Goal: Information Seeking & Learning: Learn about a topic

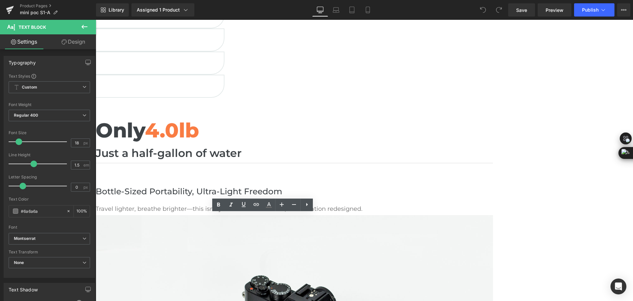
click at [169, 214] on p "Travel lighter, breathe brighter—this isn’t just miniaturized tech, it’s libera…" at bounding box center [294, 209] width 397 height 9
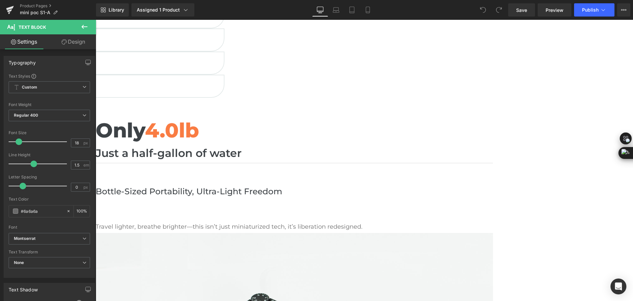
click at [189, 214] on p "To enrich screen reader interactions, please activate Accessibility in Grammarl…" at bounding box center [294, 209] width 397 height 9
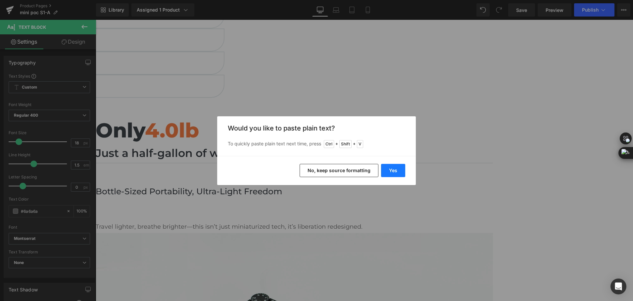
click at [393, 171] on button "Yes" at bounding box center [393, 170] width 24 height 13
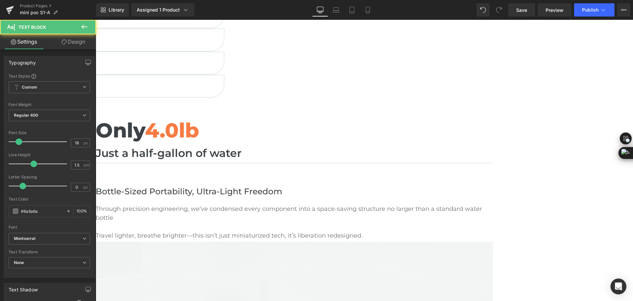
click at [201, 232] on p "To enrich screen reader interactions, please activate Accessibility in Grammarl…" at bounding box center [294, 227] width 397 height 9
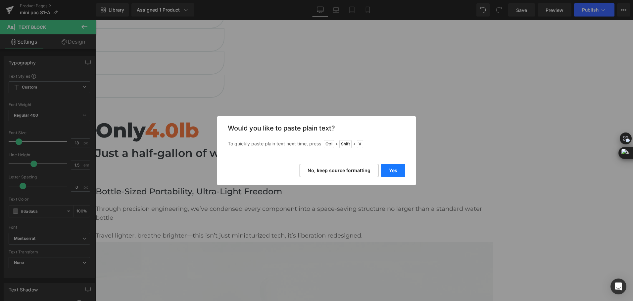
click at [386, 167] on button "Yes" at bounding box center [393, 170] width 24 height 13
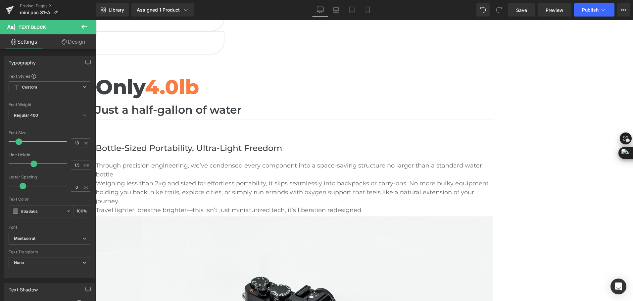
scroll to position [331, 0]
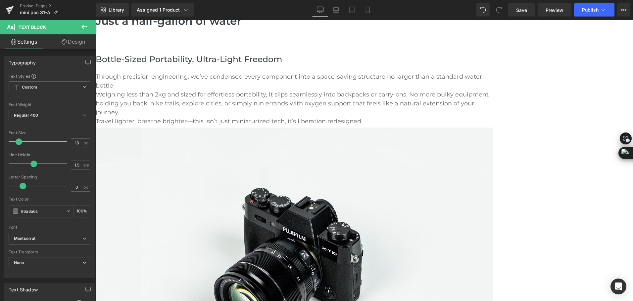
click at [220, 117] on p "Weighing less than 2kg and sized for effortless portability, it slips seamlessl…" at bounding box center [294, 103] width 397 height 27
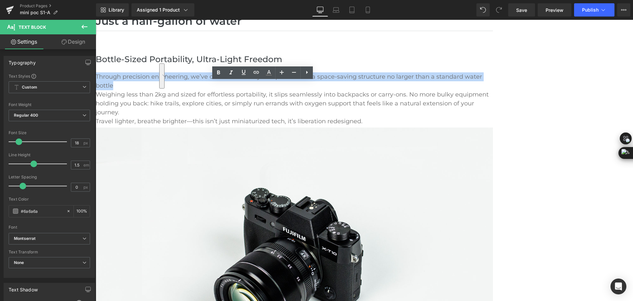
drag, startPoint x: 243, startPoint y: 104, endPoint x: 169, endPoint y: 86, distance: 76.3
click at [169, 86] on p "Through precision engineering, we’ve condensed every component into a space-sav…" at bounding box center [294, 81] width 397 height 18
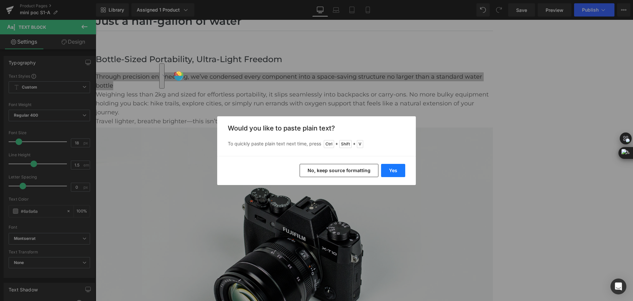
click at [395, 171] on button "Yes" at bounding box center [393, 170] width 24 height 13
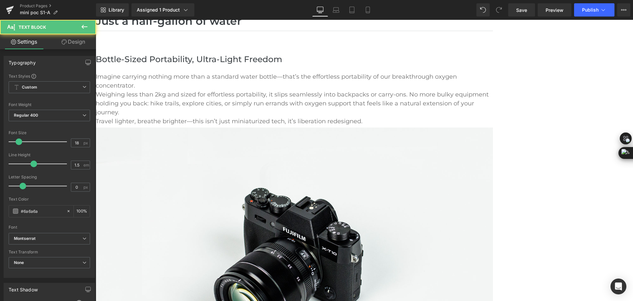
click at [304, 90] on p "Imagine carrying nothing more than a standard water bottle—that’s the effortles…" at bounding box center [294, 81] width 397 height 18
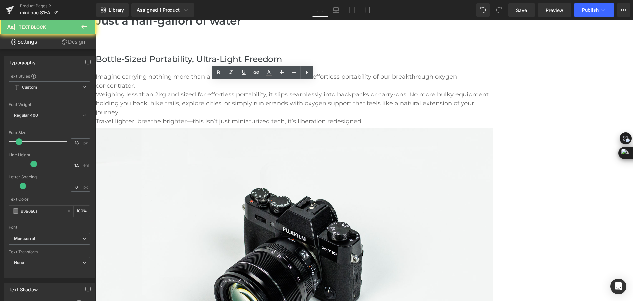
click at [291, 90] on p "Imagine carrying nothing more than a standard water bottle—that’s the effortles…" at bounding box center [294, 81] width 397 height 18
drag, startPoint x: 284, startPoint y: 87, endPoint x: 310, endPoint y: 87, distance: 26.1
click at [310, 87] on p "Imagine carrying nothing more than a standard water bottle—that’s the effortles…" at bounding box center [294, 81] width 397 height 18
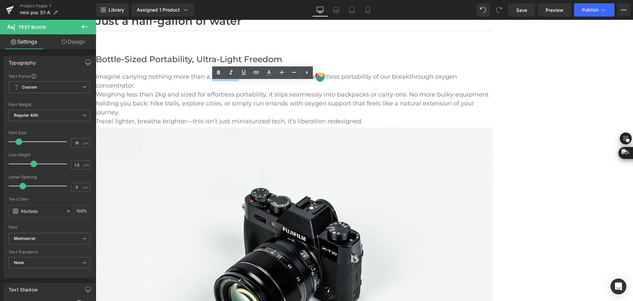
click at [311, 87] on p "Imagine carrying nothing more than a standard water bottle—that’s the effortles…" at bounding box center [294, 81] width 397 height 18
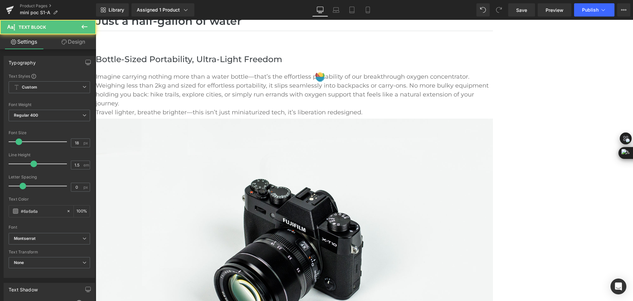
click at [270, 108] on p "Weighing less than 2kg and sized for effortless portability, it slips seamlessl…" at bounding box center [294, 94] width 397 height 27
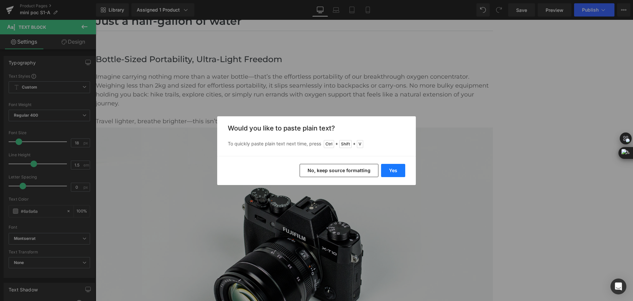
click at [389, 172] on button "Yes" at bounding box center [393, 170] width 24 height 13
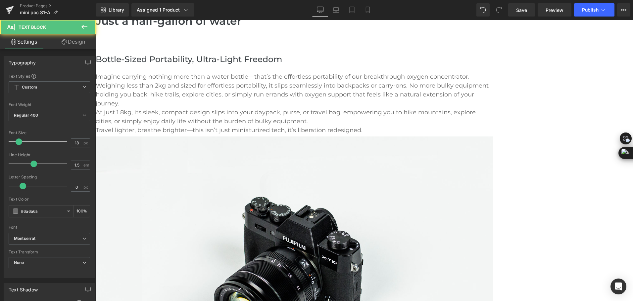
click at [310, 108] on p "Weighing less than 2kg and sized for effortless portability, it slips seamlessl…" at bounding box center [294, 94] width 397 height 27
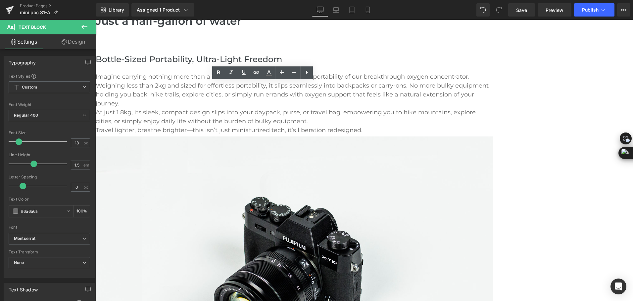
click at [284, 126] on p "At just 1.8kg, its sleek, compact design slips into your daypack, purse, or tra…" at bounding box center [294, 117] width 397 height 18
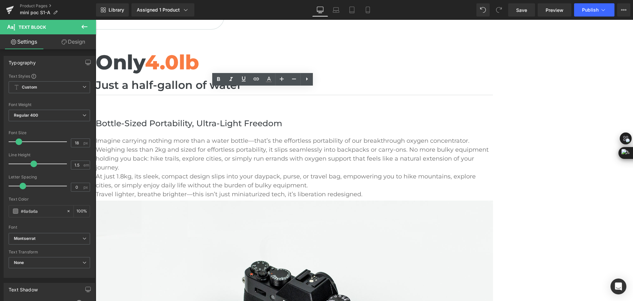
scroll to position [232, 0]
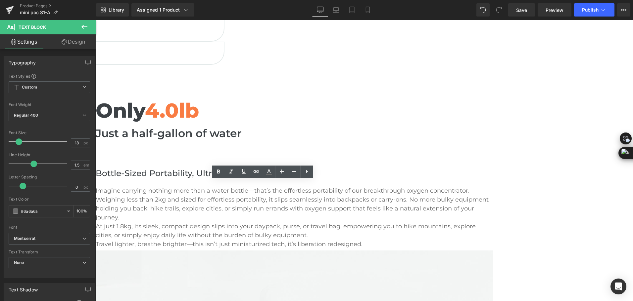
click at [342, 167] on h2 "Bottle-Sized Portability, Ultra-Light Freedom" at bounding box center [294, 173] width 397 height 13
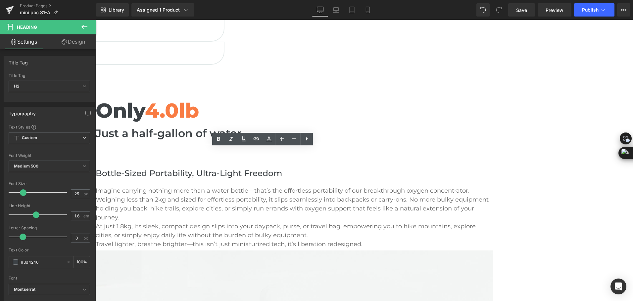
scroll to position [265, 0]
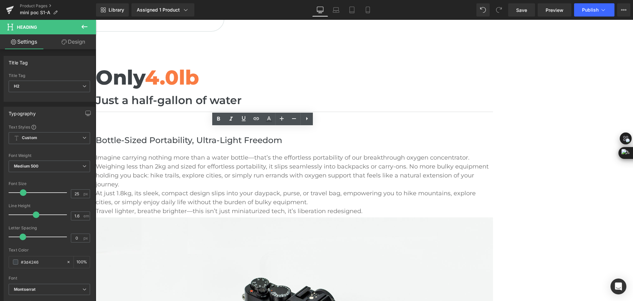
click at [247, 207] on p "At just 1.8kg, its sleek, compact design slips into your daypack, purse, or tra…" at bounding box center [294, 198] width 397 height 18
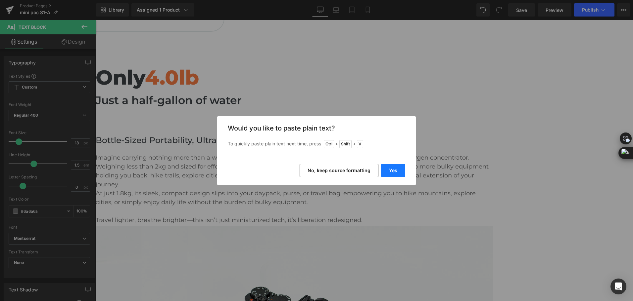
click at [386, 173] on button "Yes" at bounding box center [393, 170] width 24 height 13
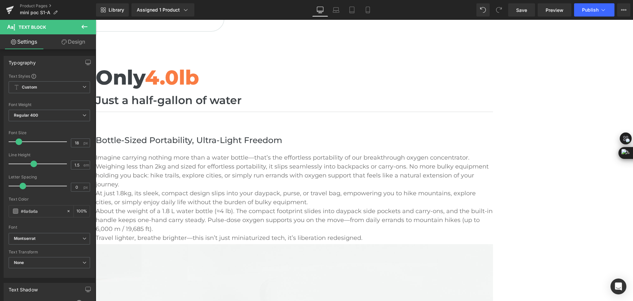
scroll to position [298, 0]
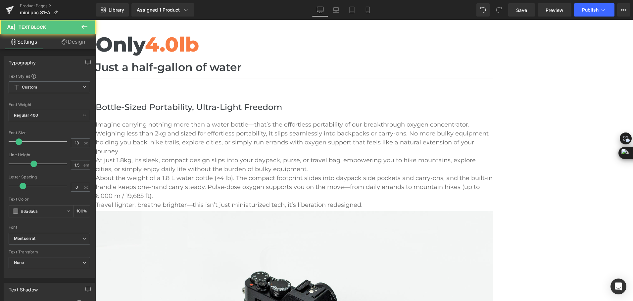
click at [252, 201] on p "About the weight of a 1.8 L water bottle (≈4 lb). The compact footprint slides …" at bounding box center [294, 187] width 397 height 27
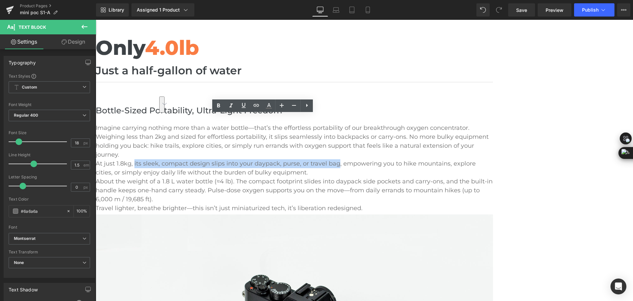
drag, startPoint x: 224, startPoint y: 193, endPoint x: 207, endPoint y: 183, distance: 20.2
click at [207, 177] on p "At just 1.8kg, its sleek, compact design slips into your daypack, purse, or tra…" at bounding box center [294, 169] width 397 height 18
copy p "its sleek, compact design slips into your daypack, purse, or travel bag"
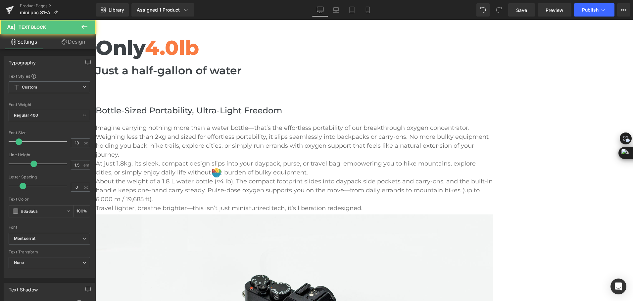
click at [308, 204] on p "About the weight of a 1.8 L water bottle (≈4 lb). The compact footprint slides …" at bounding box center [294, 190] width 397 height 27
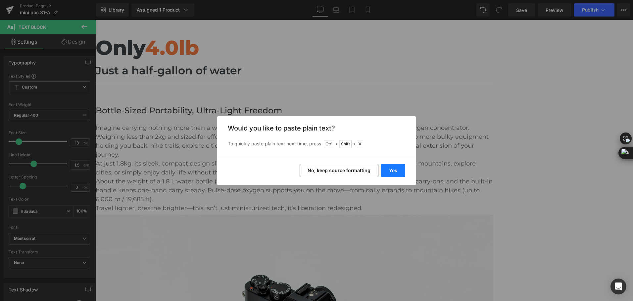
click at [400, 169] on button "Yes" at bounding box center [393, 170] width 24 height 13
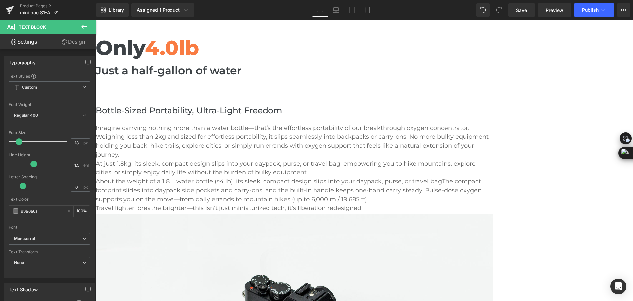
click at [309, 204] on p "About the weight of a 1.8 L water bottle (≈4 lb). its sleek, compact design sli…" at bounding box center [294, 190] width 397 height 27
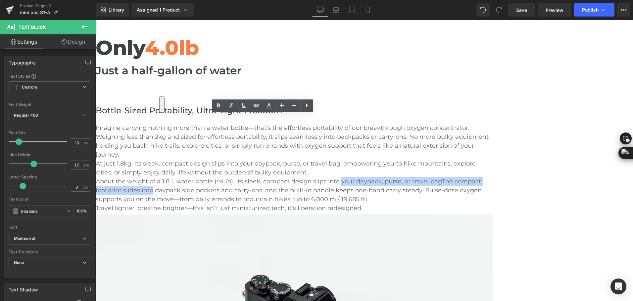
drag, startPoint x: 246, startPoint y: 226, endPoint x: 254, endPoint y: 233, distance: 10.3
click at [253, 204] on p "About the weight of a 1.8 L water bottle (≈4 lb). Its sleek, compact design sli…" at bounding box center [294, 190] width 397 height 27
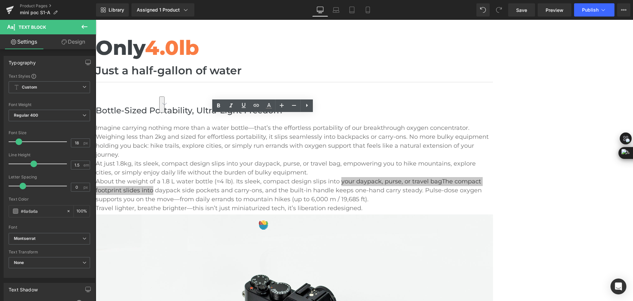
click at [262, 230] on div at bounding box center [263, 225] width 10 height 10
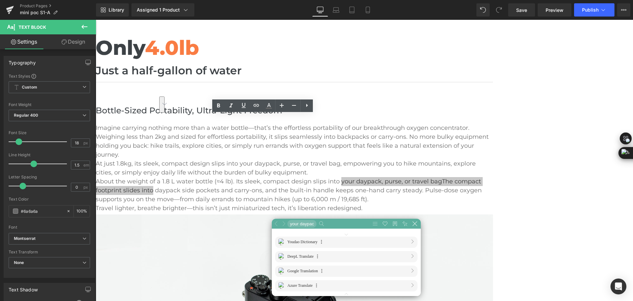
scroll to position [5, 200]
click at [253, 204] on p "About the weight of a 1.8 L water bottle (≈4 lb). Its sleek, compact design sli…" at bounding box center [294, 190] width 397 height 27
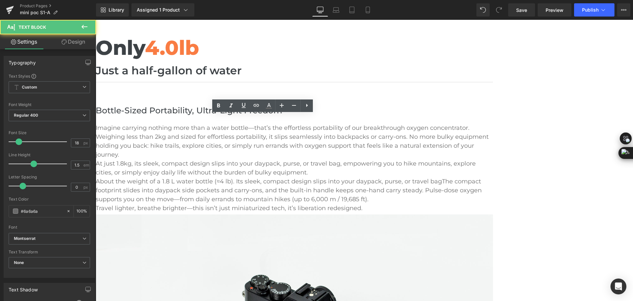
click at [260, 204] on p "About the weight of a 1.8 L water bottle (≈4 lb). Its sleek, compact design sli…" at bounding box center [294, 190] width 397 height 27
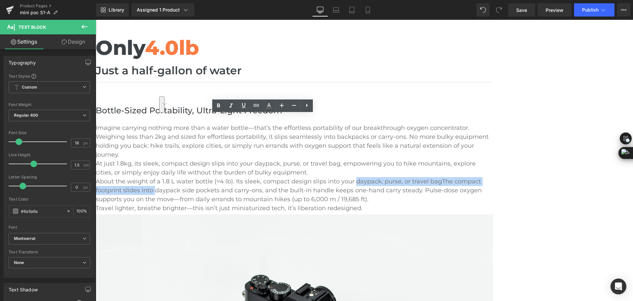
drag, startPoint x: 261, startPoint y: 227, endPoint x: 255, endPoint y: 233, distance: 8.0
click at [255, 204] on p "About the weight of a 1.8 L water bottle (≈4 lb). Its sleek, compact design sli…" at bounding box center [294, 190] width 397 height 27
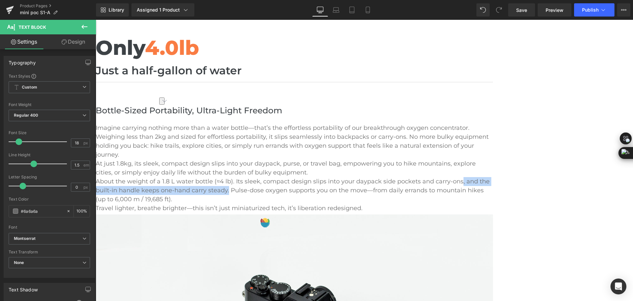
drag, startPoint x: 179, startPoint y: 237, endPoint x: 338, endPoint y: 235, distance: 159.5
click at [338, 204] on p "About the weight of a 1.8 L water bottle (≈4 lb). Its sleek, compact design sli…" at bounding box center [294, 190] width 397 height 27
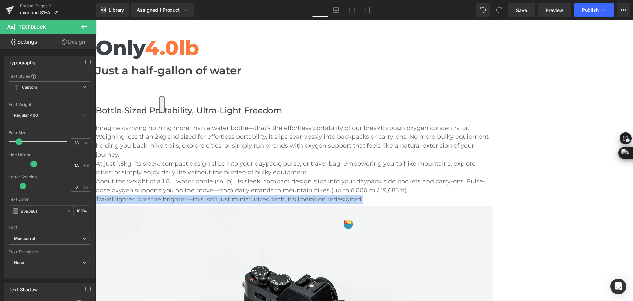
drag, startPoint x: 260, startPoint y: 267, endPoint x: 169, endPoint y: 252, distance: 92.5
click at [169, 204] on p "Travel lighter, breathe brighter—this isn’t just miniaturized tech, it’s libera…" at bounding box center [294, 199] width 397 height 9
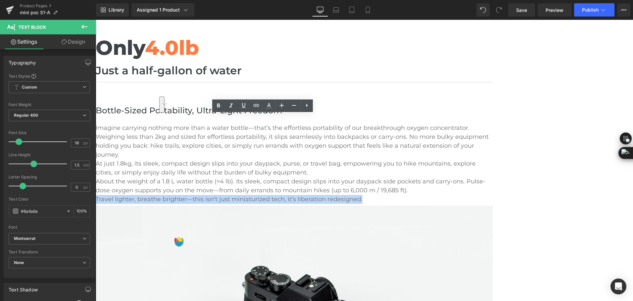
click at [250, 204] on p "Travel lighter, breathe brighter—this isn’t just miniaturized tech, it’s libera…" at bounding box center [294, 199] width 397 height 9
drag, startPoint x: 261, startPoint y: 263, endPoint x: 174, endPoint y: 255, distance: 87.7
click at [174, 204] on p "Travel lighter, breathe brighter—this isn’t just miniaturized tech, it’s libera…" at bounding box center [294, 199] width 397 height 9
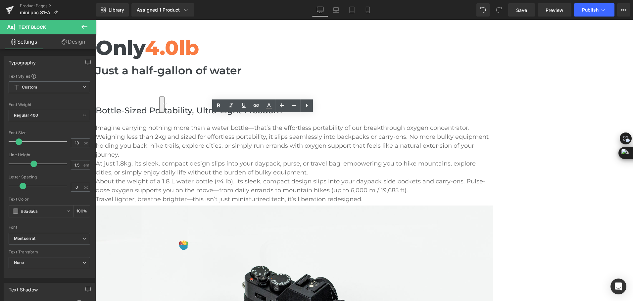
click at [264, 177] on p "At just 1.8kg, its sleek, compact design slips into your daypack, purse, or tra…" at bounding box center [294, 169] width 397 height 18
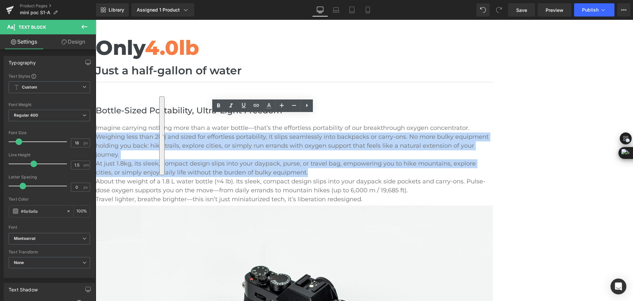
drag, startPoint x: 220, startPoint y: 209, endPoint x: 170, endPoint y: 137, distance: 87.8
click at [170, 137] on div "Imagine carrying nothing more than a water bottle—that’s the effortless portabi…" at bounding box center [294, 164] width 397 height 80
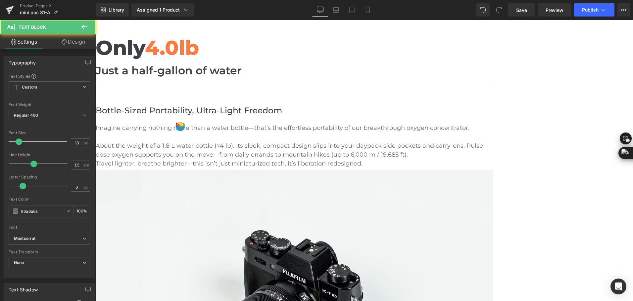
click at [170, 147] on p "About the weight of a 1.8 L water bottle (≈4 lb). Its sleek, compact design sli…" at bounding box center [294, 151] width 397 height 18
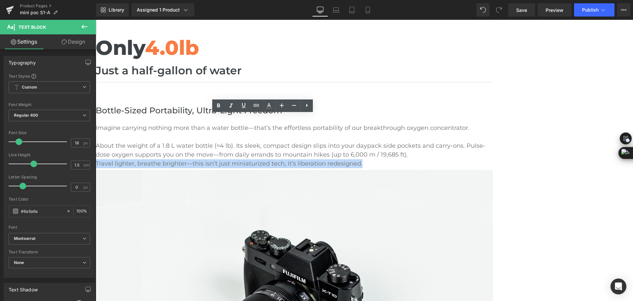
drag, startPoint x: 274, startPoint y: 194, endPoint x: 168, endPoint y: 183, distance: 106.2
click at [168, 168] on p "Travel lighter, breathe brighter—this isn’t just miniaturized tech, it’s libera…" at bounding box center [294, 164] width 397 height 9
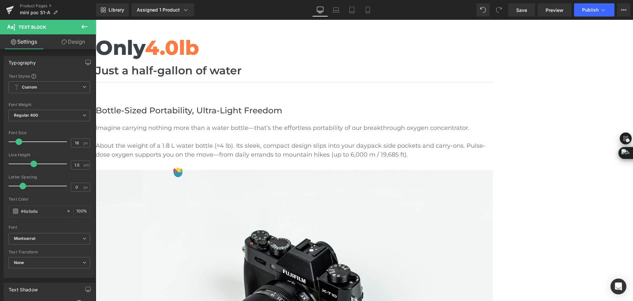
click at [409, 182] on div "Only 4.0lb Heading Just a half-gallon of water Heading Separator Bottle-Sized P…" at bounding box center [294, 237] width 397 height 411
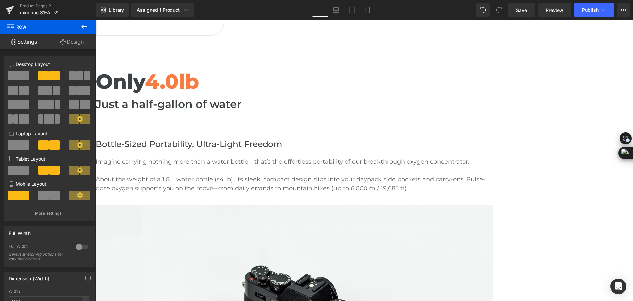
scroll to position [298, 0]
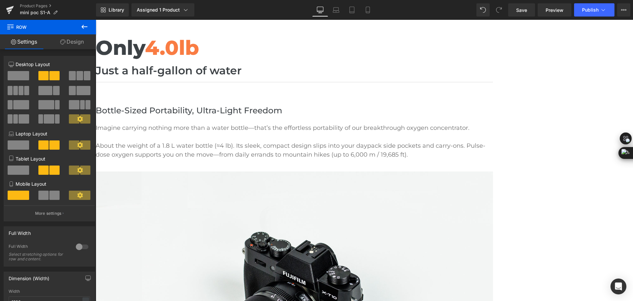
click at [193, 144] on p "About the weight of a 1.8 L water bottle (≈4 lb). Its sleek, compact design sli…" at bounding box center [294, 151] width 397 height 18
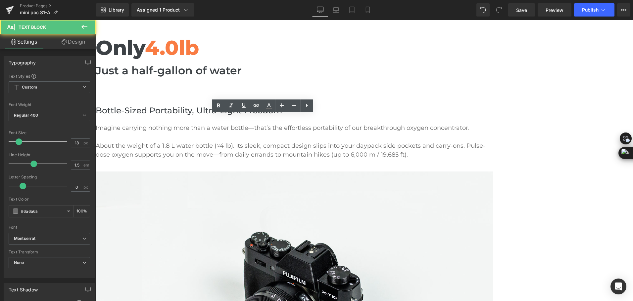
click at [195, 125] on p "Imagine carrying nothing more than a water bottle—that’s the effortless portabi…" at bounding box center [294, 128] width 397 height 9
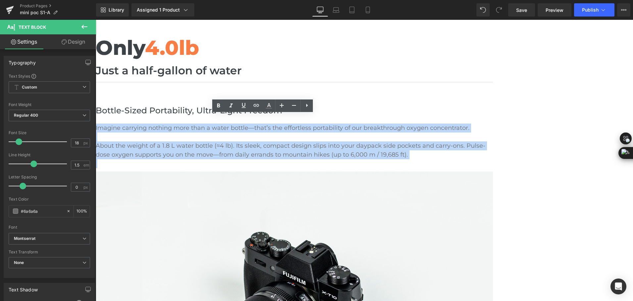
click at [168, 124] on div "Imagine carrying nothing more than a water bottle—that’s the effortless portabi…" at bounding box center [294, 146] width 397 height 45
copy div "Imagine carrying nothing more than a water bottle—that’s the effortless portabi…"
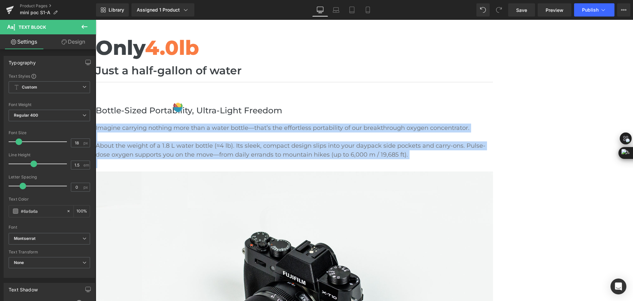
click at [305, 146] on p "About the weight of a 1.8 L water bottle (≈4 lb). Its sleek, compact design sli…" at bounding box center [294, 151] width 397 height 18
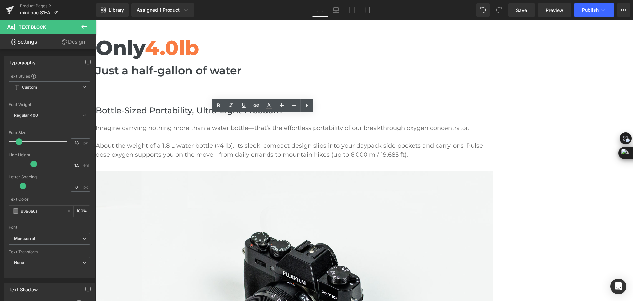
click at [200, 160] on p "About the weight of a 1.8 L water bottle (≈4 lb). Its sleek, compact design sli…" at bounding box center [294, 151] width 397 height 18
click at [198, 168] on p "To enrich screen reader interactions, please activate Accessibility in Grammarl…" at bounding box center [294, 164] width 397 height 9
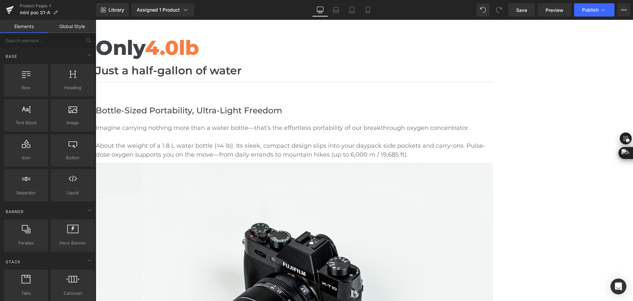
click at [524, 212] on div "Mini Portable O2 Concentrator Heading Compact as a Water Bottle, Powerful as an…" at bounding box center [364, 127] width 537 height 717
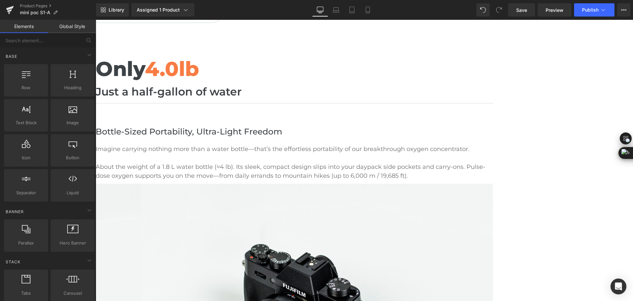
scroll to position [232, 0]
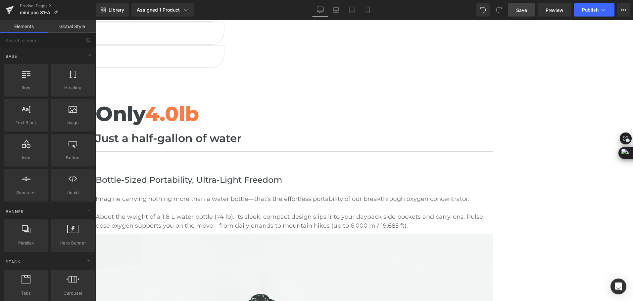
click at [526, 11] on span "Save" at bounding box center [521, 10] width 11 height 7
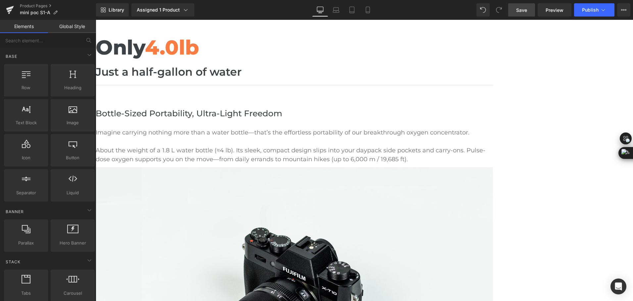
scroll to position [298, 0]
click at [96, 20] on icon at bounding box center [96, 20] width 0 height 0
click at [96, 20] on link at bounding box center [96, 20] width 0 height 0
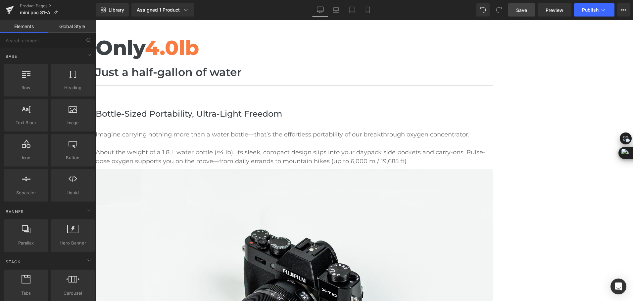
click at [311, 148] on p "About the weight of a 1.8 L water bottle (≈4 lb). Its sleek, compact design sli…" at bounding box center [294, 157] width 397 height 18
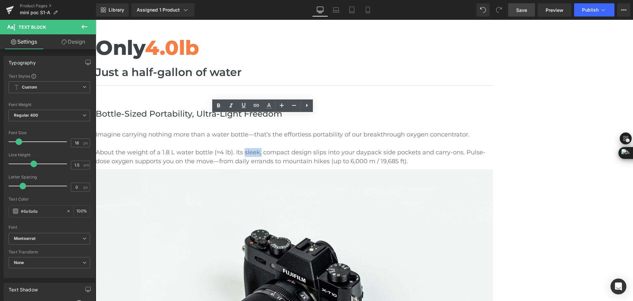
drag, startPoint x: 316, startPoint y: 147, endPoint x: 332, endPoint y: 142, distance: 17.2
click at [332, 148] on p "About the weight of a 1.8 L water bottle (≈4 lb). Its sleek, compact design sli…" at bounding box center [294, 157] width 397 height 18
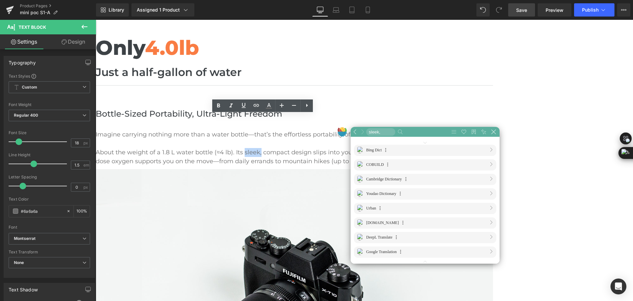
scroll to position [0, 0]
click at [343, 135] on icon at bounding box center [342, 134] width 9 height 5
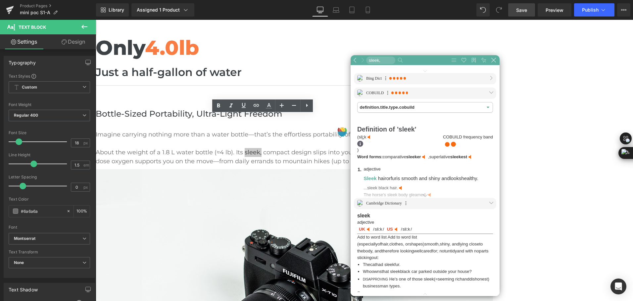
scroll to position [376, 200]
click at [276, 149] on p "About the weight of a 1.8 L water bottle (≈4 lb). Its sleek, compact design sli…" at bounding box center [294, 157] width 397 height 18
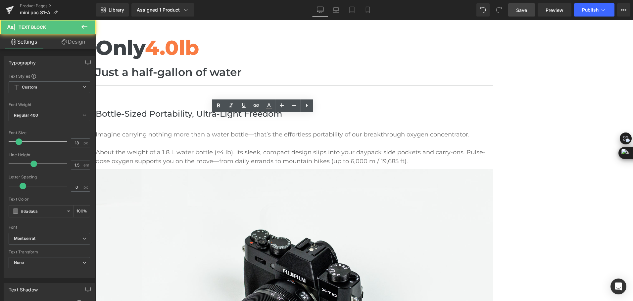
click at [235, 159] on p "About the weight of a 1.8 L water bottle (≈4 lb). Its sleek, compact design sli…" at bounding box center [294, 157] width 397 height 18
